Goal: Information Seeking & Learning: Find specific fact

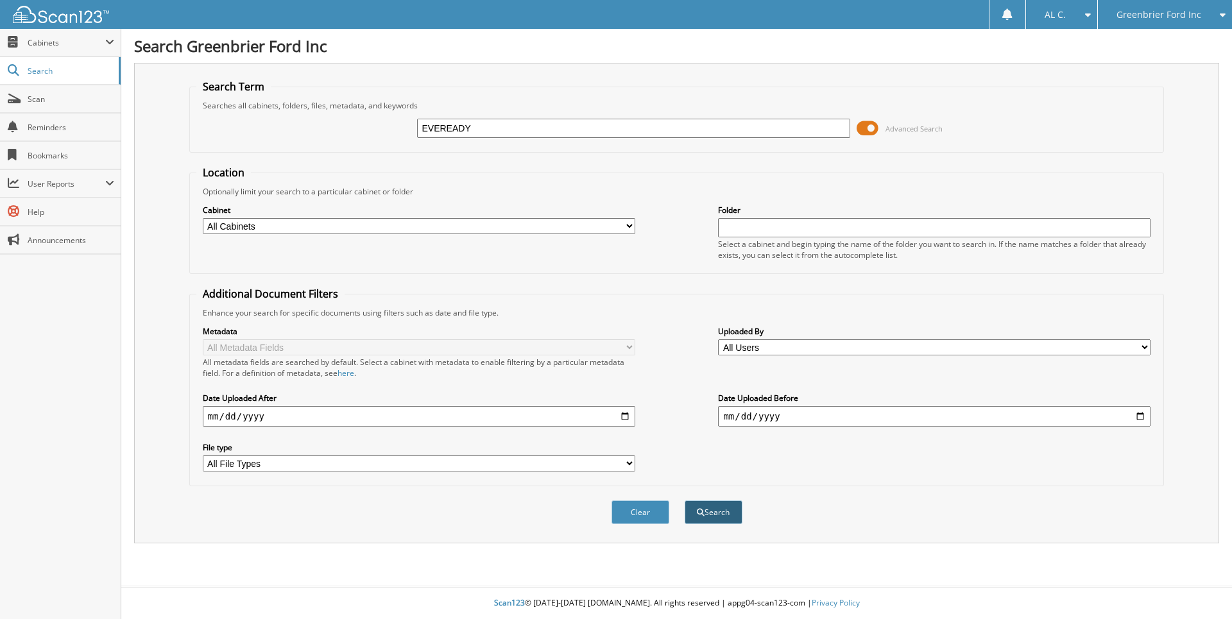
type input "EVEREADY"
click at [709, 513] on button "Search" at bounding box center [714, 513] width 58 height 24
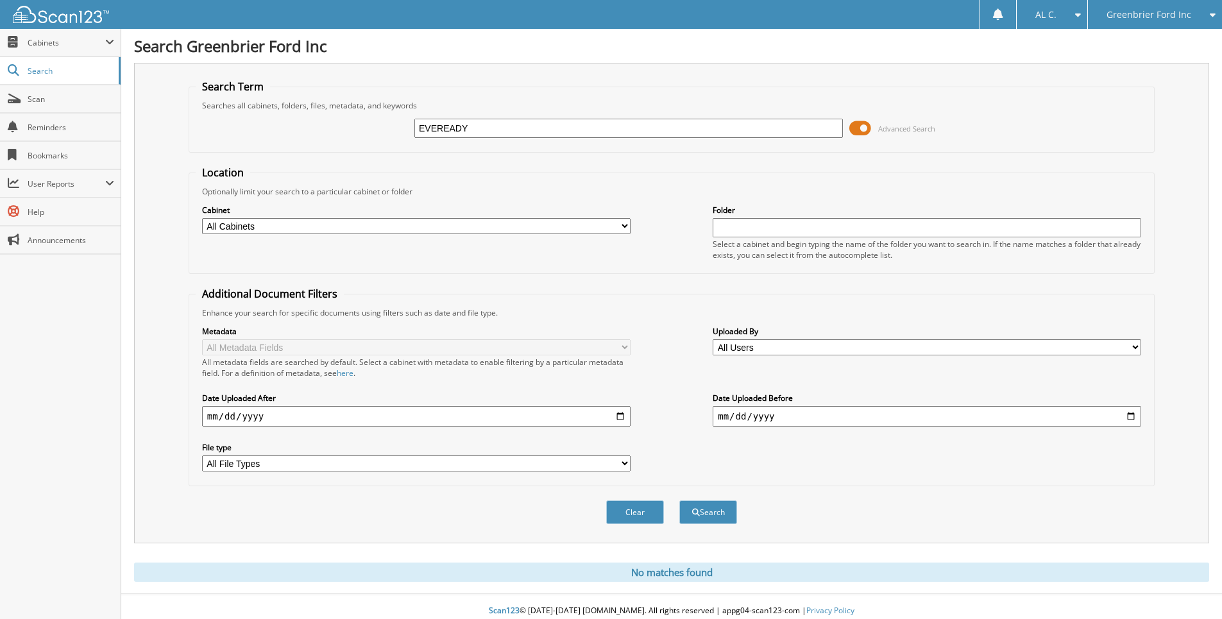
drag, startPoint x: 506, startPoint y: 127, endPoint x: 368, endPoint y: 124, distance: 138.7
click at [368, 124] on div "EVEREADY Advanced Search" at bounding box center [672, 128] width 952 height 35
type input "[PERSON_NAME]"
click at [701, 508] on button "Search" at bounding box center [709, 513] width 58 height 24
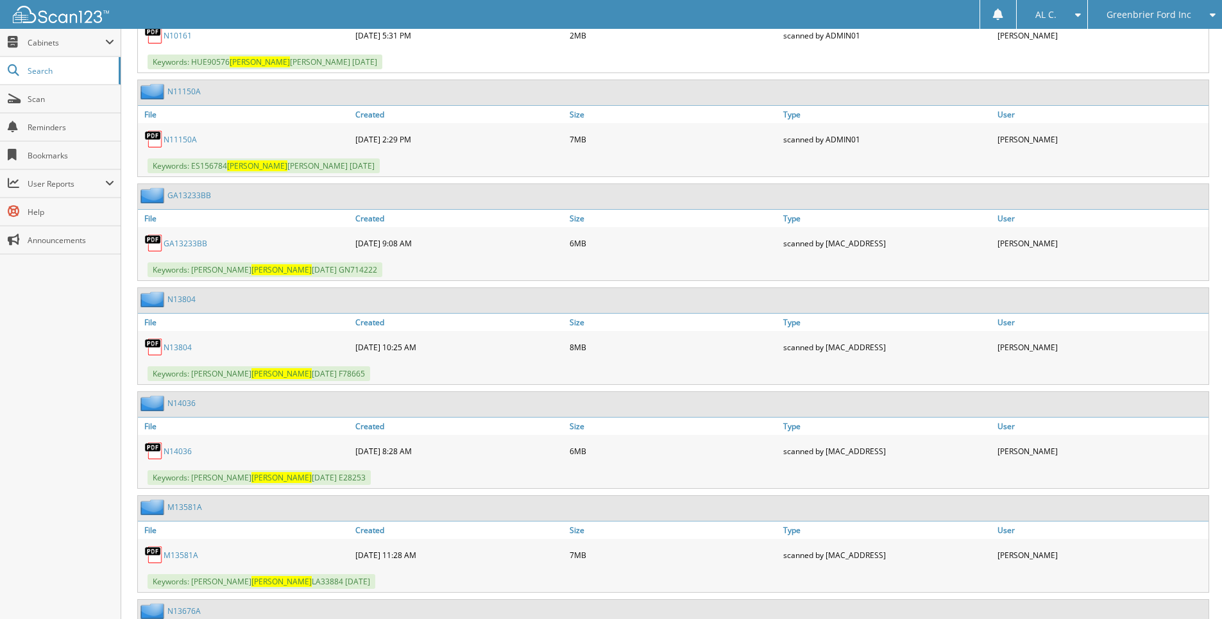
scroll to position [1989, 0]
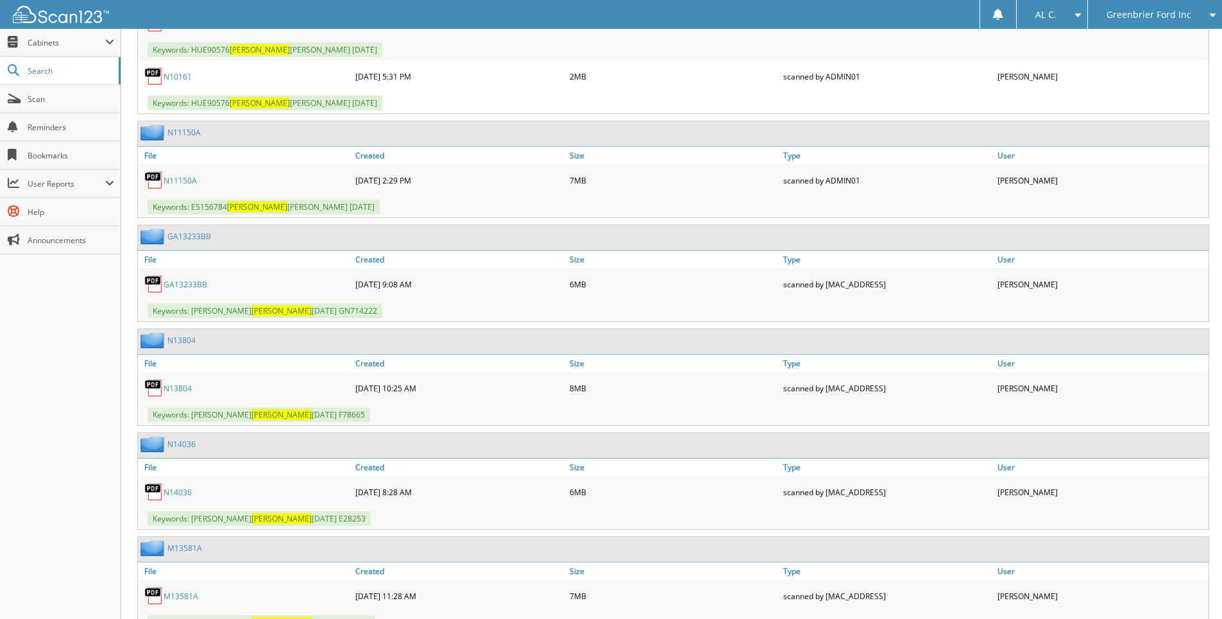
click at [175, 391] on link "N13804" at bounding box center [178, 388] width 28 height 11
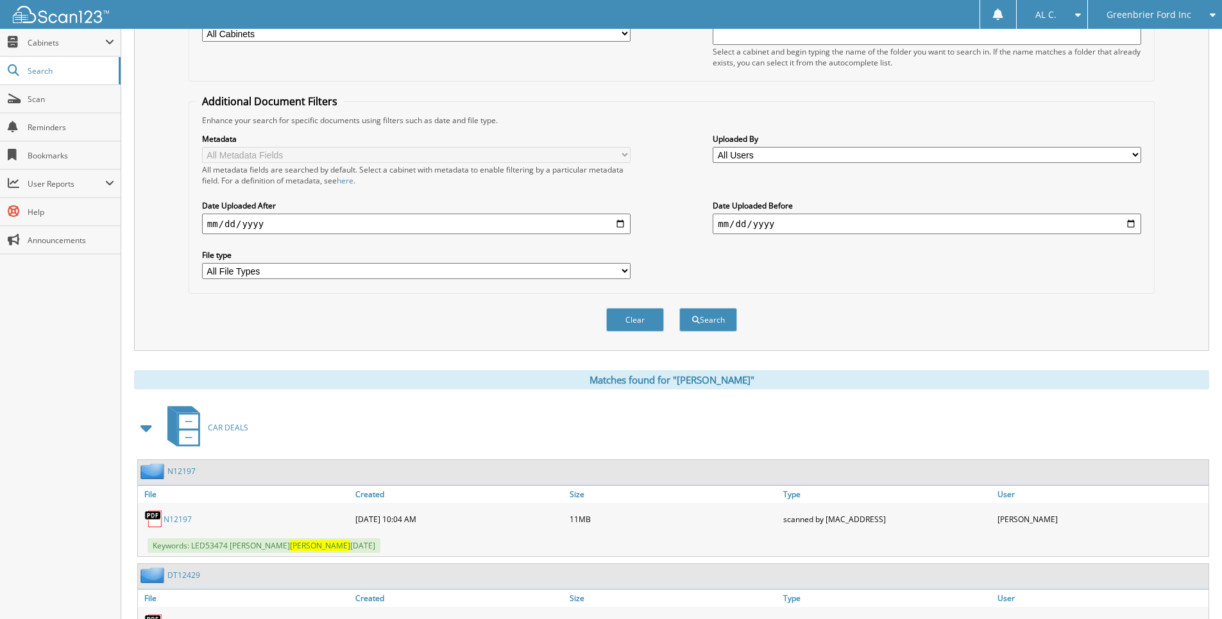
scroll to position [0, 0]
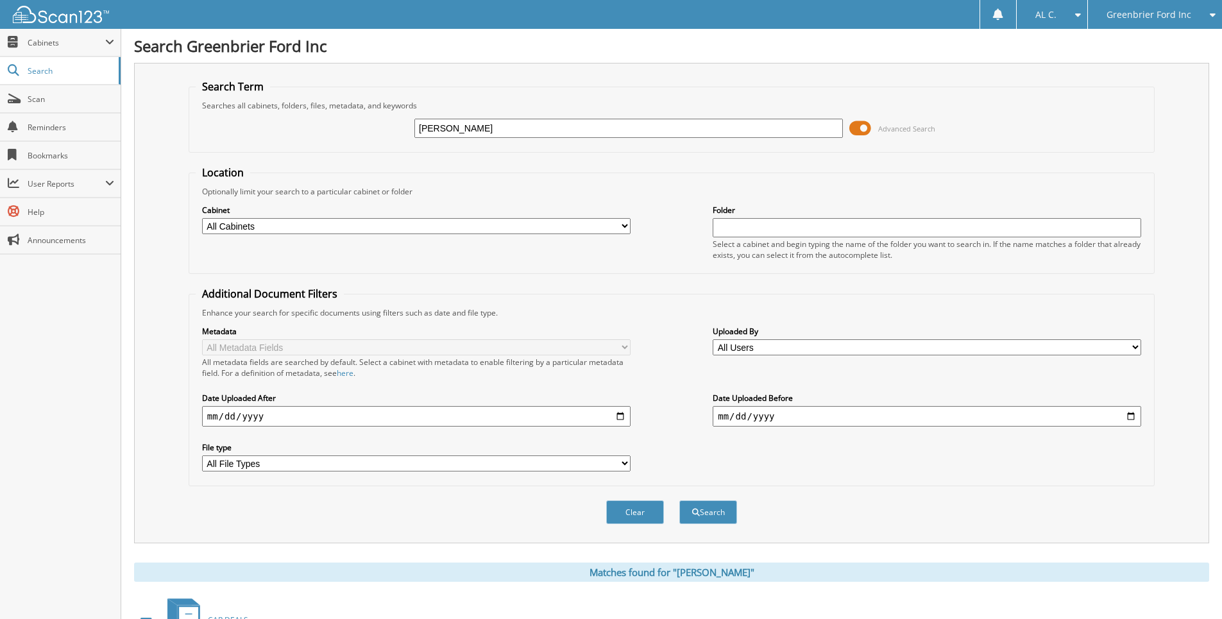
drag, startPoint x: 486, startPoint y: 130, endPoint x: 402, endPoint y: 141, distance: 84.8
click at [402, 141] on div "BRAMMER Advanced Search" at bounding box center [672, 128] width 952 height 35
type input "DRYWALL"
click at [680, 501] on button "Search" at bounding box center [709, 513] width 58 height 24
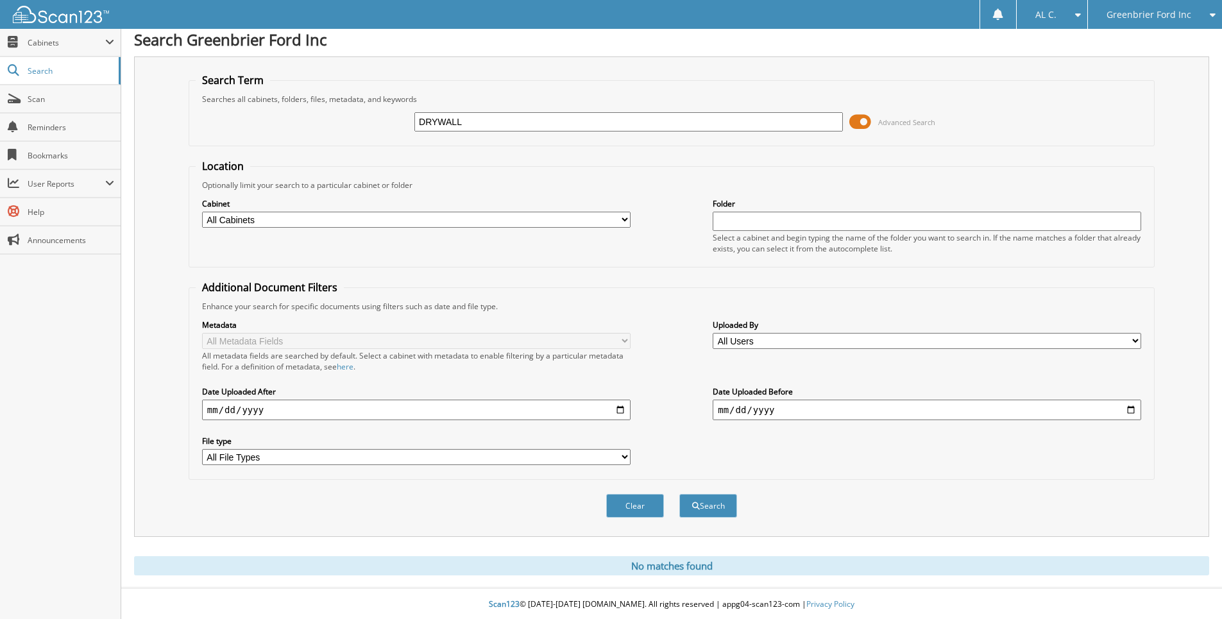
scroll to position [8, 0]
drag, startPoint x: 472, startPoint y: 122, endPoint x: 366, endPoint y: 134, distance: 106.6
click at [383, 132] on div "DRYWALL Advanced Search" at bounding box center [672, 120] width 952 height 35
type input "EVER"
click at [680, 493] on button "Search" at bounding box center [709, 505] width 58 height 24
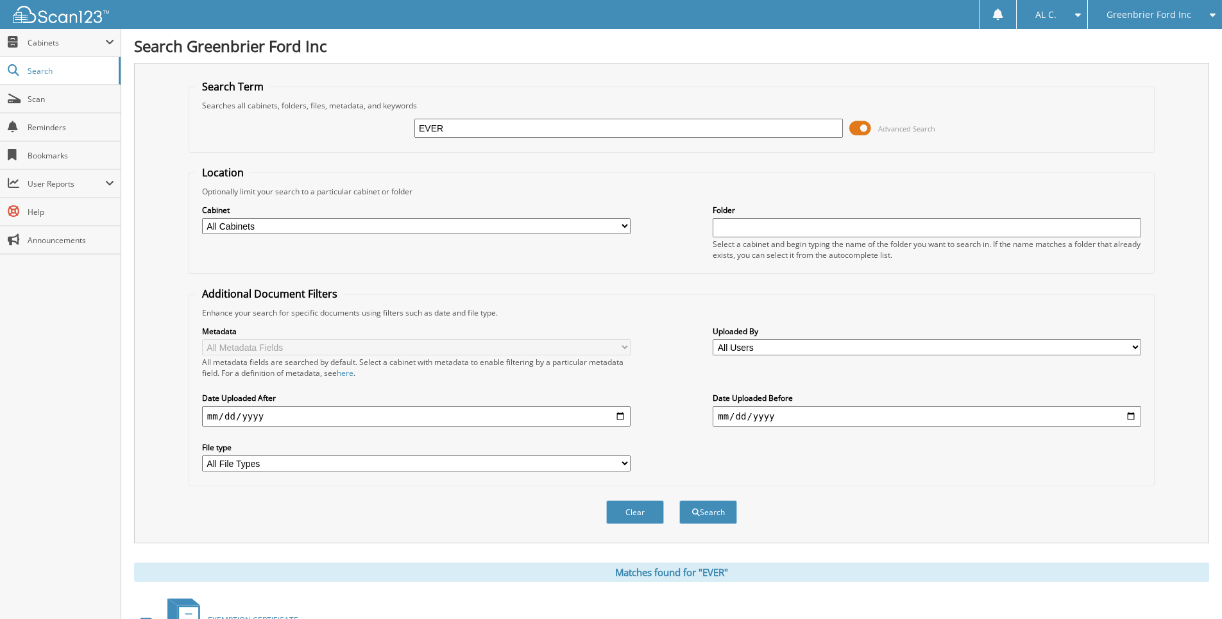
drag, startPoint x: 458, startPoint y: 128, endPoint x: 404, endPoint y: 130, distance: 53.9
click at [405, 130] on div "EVER Advanced Search" at bounding box center [672, 128] width 952 height 35
type input "N14709"
click at [680, 501] on button "Search" at bounding box center [709, 513] width 58 height 24
